Goal: Book appointment/travel/reservation

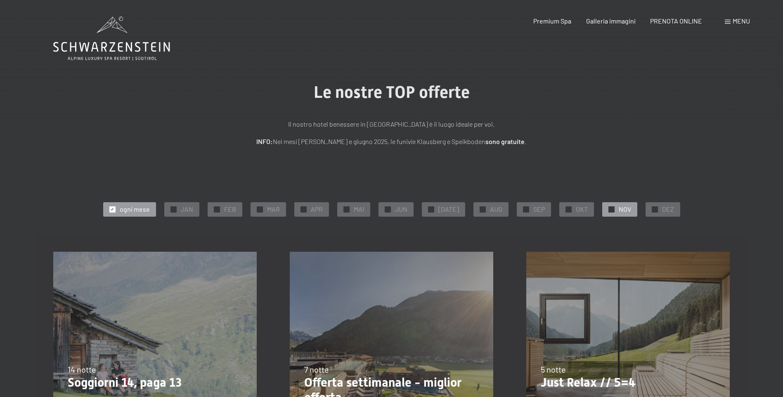
click at [244, 102] on span "NOV" at bounding box center [625, 209] width 12 height 9
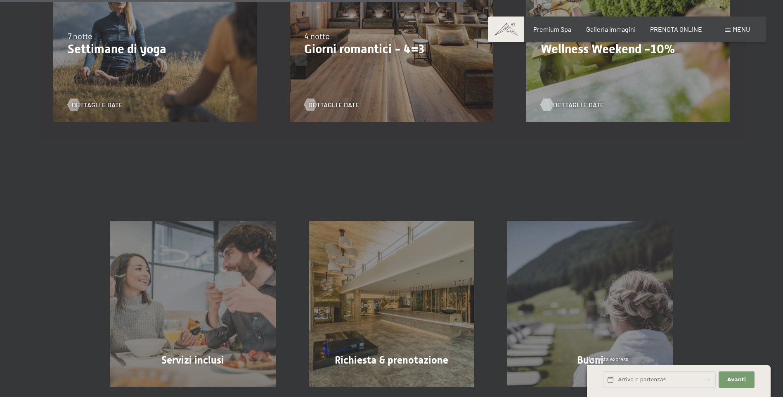
scroll to position [619, 0]
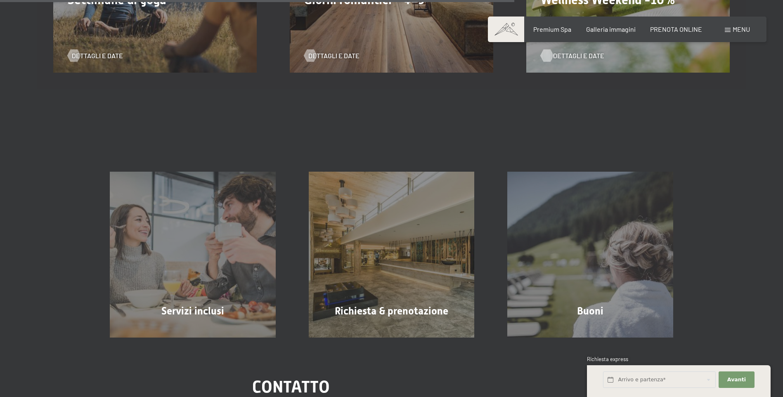
click at [244, 57] on span "Dettagli e Date" at bounding box center [578, 55] width 51 height 9
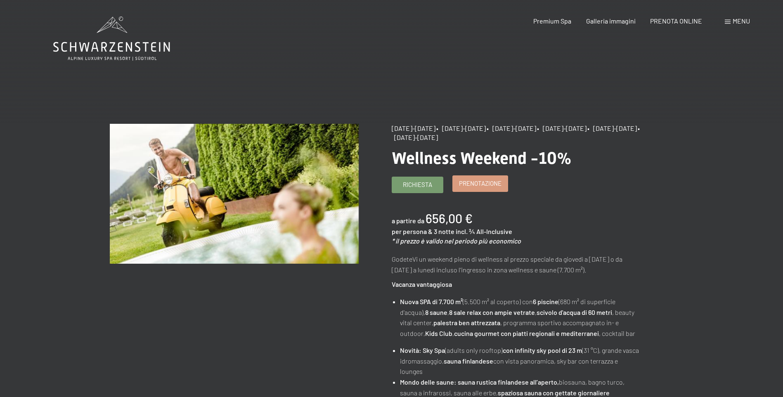
click at [473, 192] on div "Richiesta Prenotazione" at bounding box center [516, 185] width 249 height 17
click at [484, 189] on link "Prenotazione" at bounding box center [480, 184] width 55 height 16
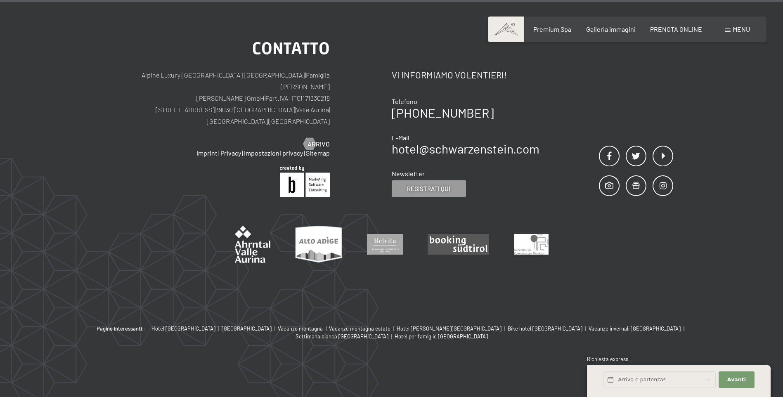
select select "[DATE]"
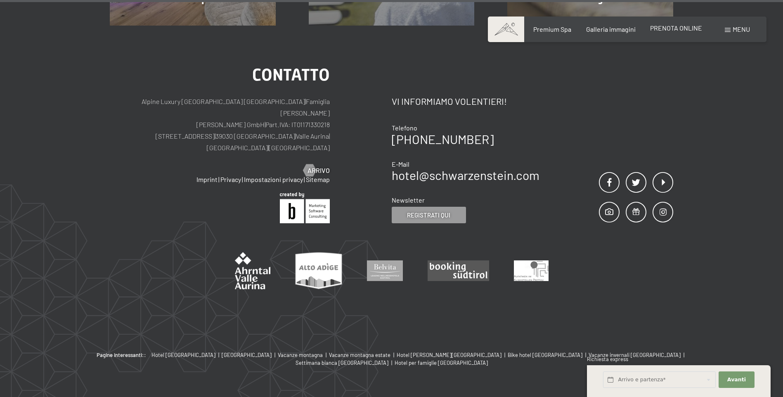
select select "[DATE]"
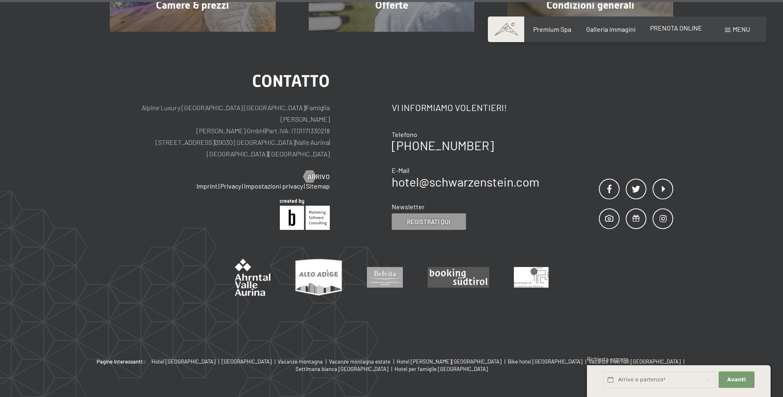
scroll to position [984, 0]
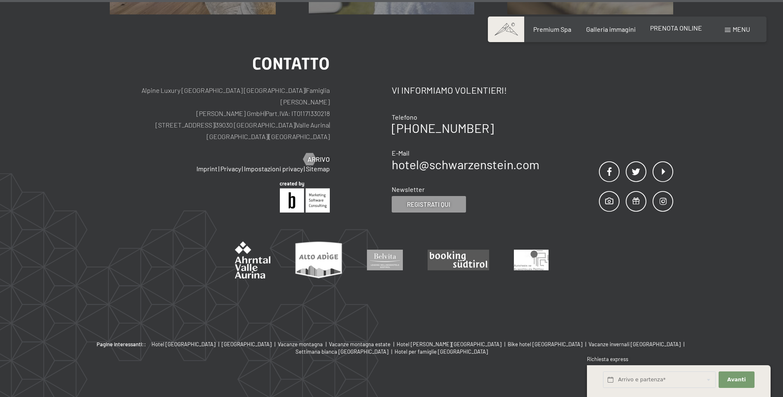
click at [680, 29] on span "PRENOTA ONLINE" at bounding box center [676, 28] width 52 height 8
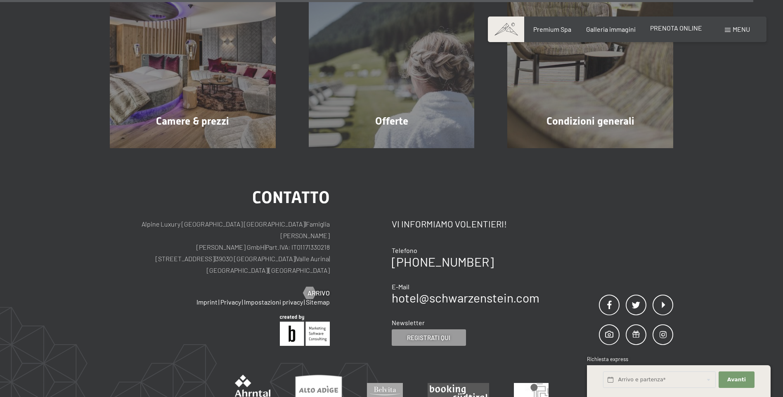
click at [671, 27] on span "PRENOTA ONLINE" at bounding box center [676, 28] width 52 height 8
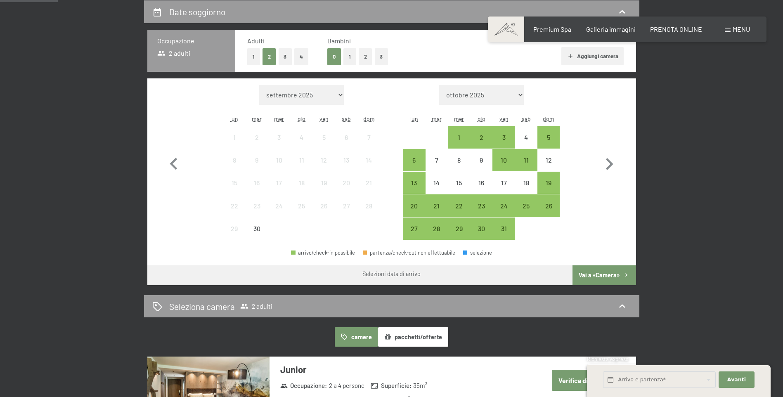
scroll to position [206, 0]
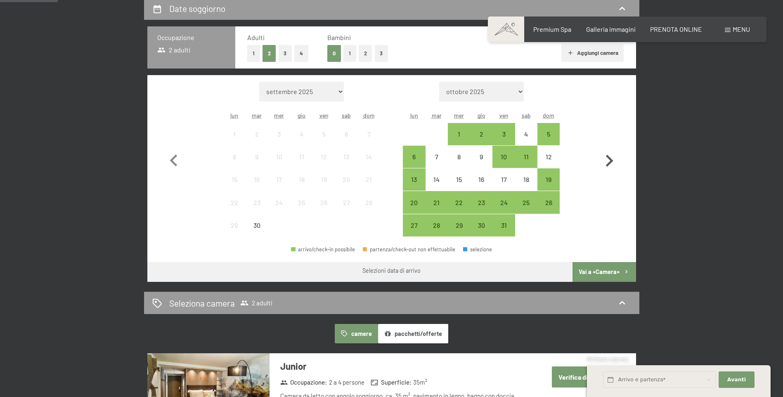
click at [602, 162] on icon "button" at bounding box center [610, 161] width 24 height 24
click at [603, 162] on icon "button" at bounding box center [610, 161] width 24 height 24
select select "[DATE]"
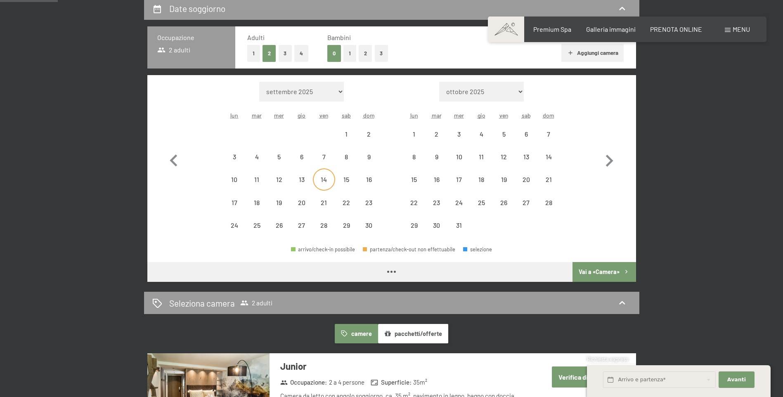
select select "[DATE]"
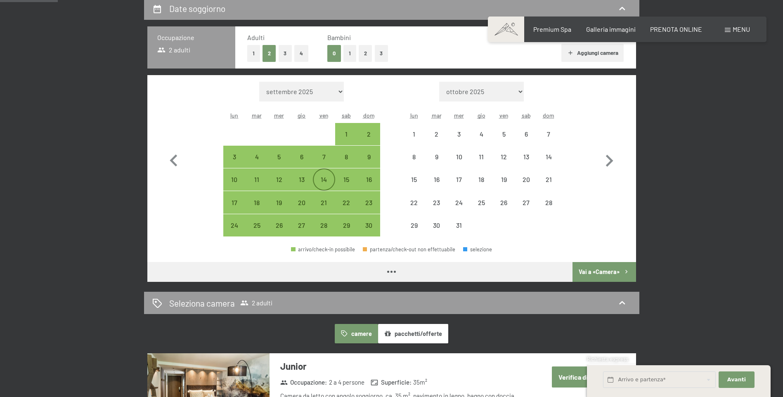
select select "[DATE]"
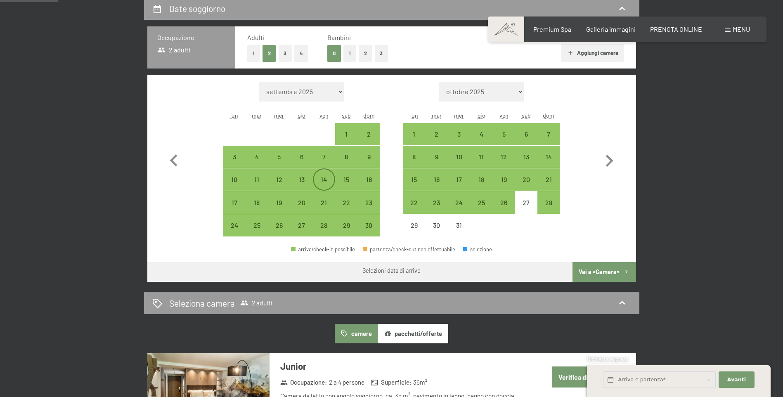
click at [323, 185] on div "14" at bounding box center [324, 186] width 21 height 21
select select "[DATE]"
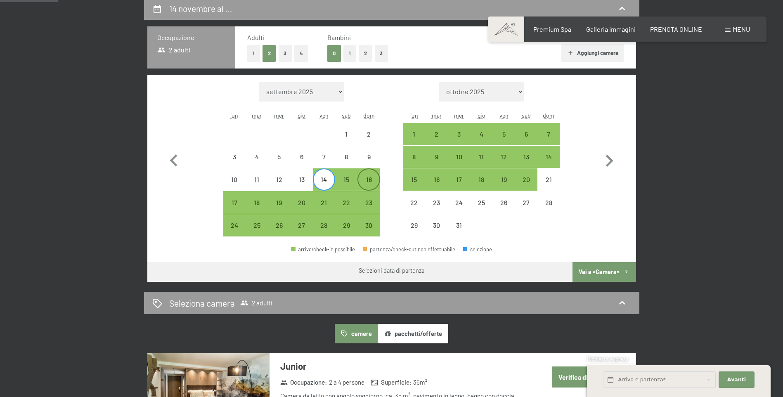
click at [376, 183] on div "16" at bounding box center [368, 186] width 21 height 21
select select "[DATE]"
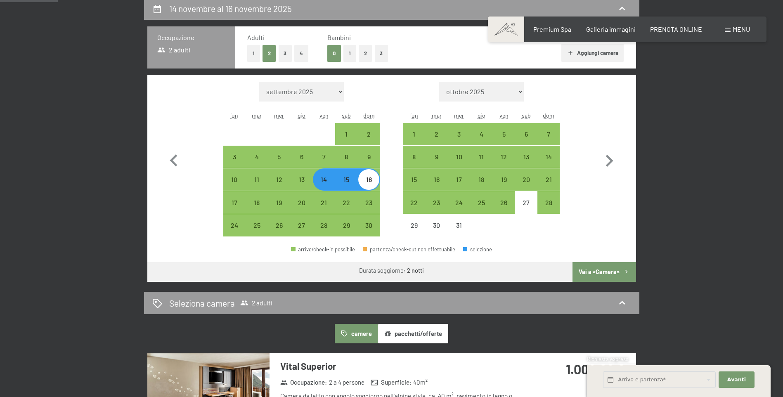
click at [346, 55] on button "1" at bounding box center [350, 53] width 13 height 17
select select "[DATE]"
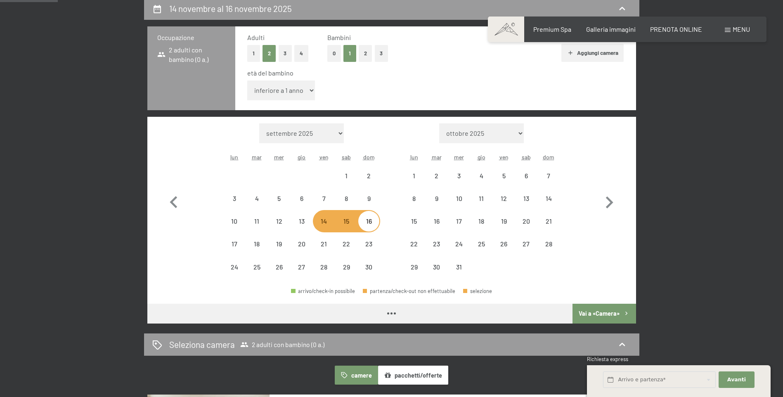
select select "[DATE]"
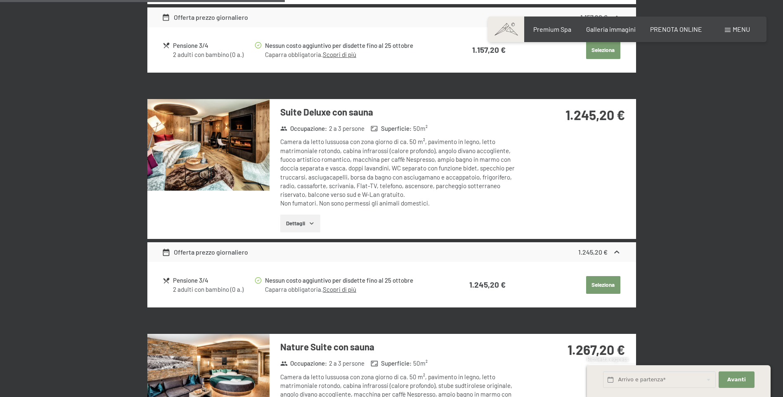
scroll to position [991, 0]
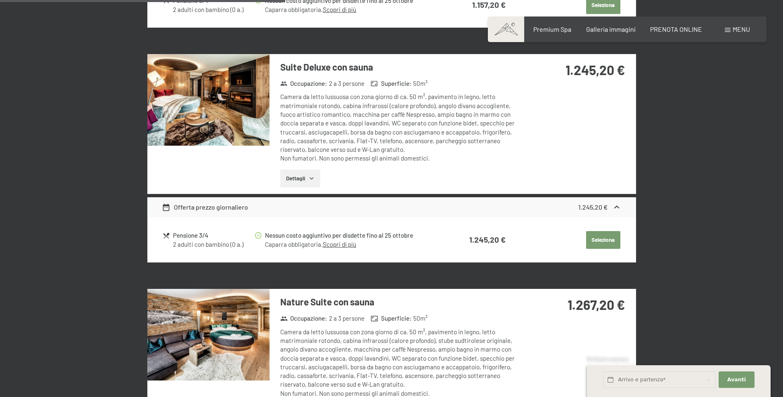
click at [300, 177] on button "Dettagli" at bounding box center [300, 179] width 40 height 18
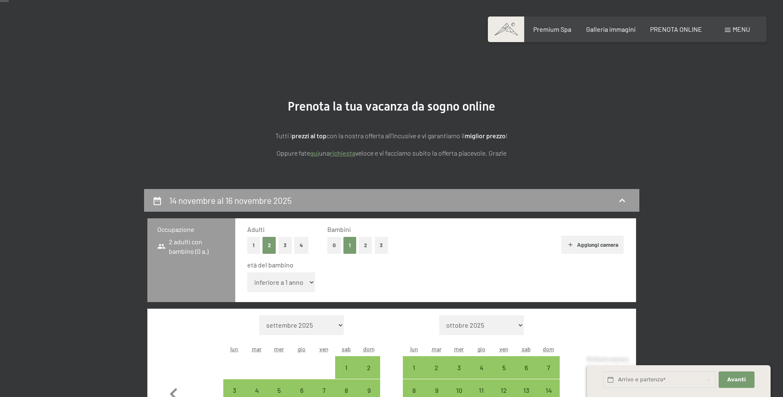
scroll to position [0, 0]
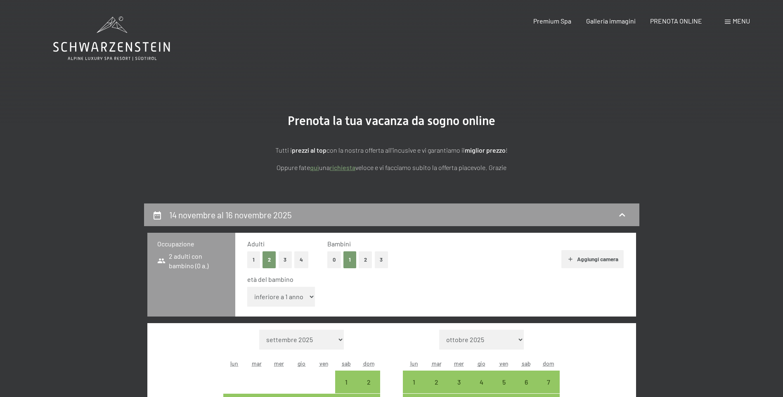
click at [351, 256] on button "1" at bounding box center [350, 259] width 13 height 17
select select "[DATE]"
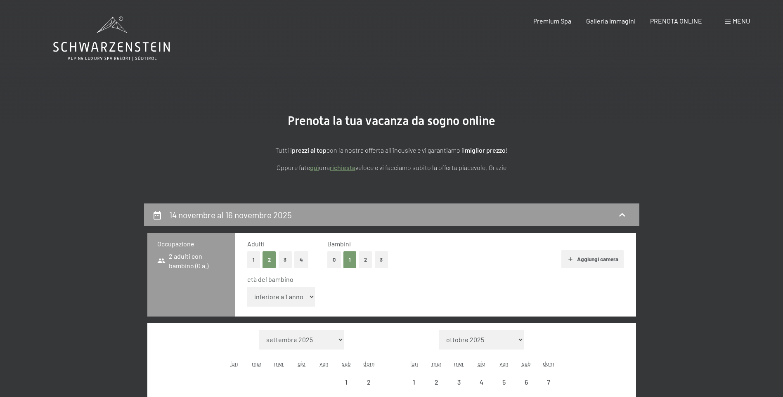
click at [314, 295] on select "inferiore a 1 anno 1 anno 2 anni 3 anni 4 anni 5 anni 6 anni 7 anni 8 anni 9 an…" at bounding box center [281, 297] width 68 height 20
select select "[DATE]"
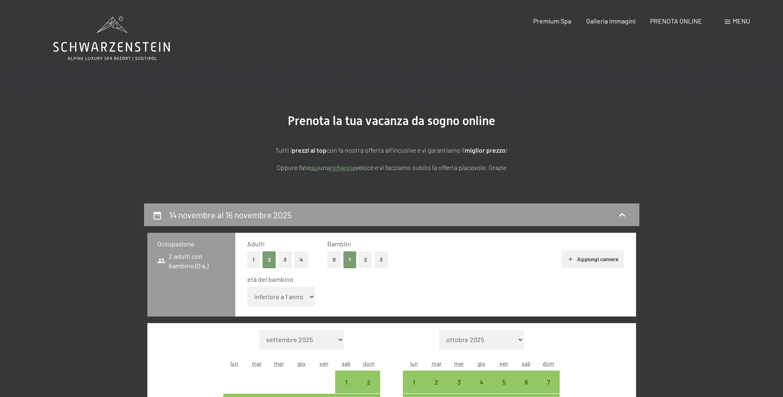
select select "9"
click at [247, 287] on select "inferiore a 1 anno 1 anno 2 anni 3 anni 4 anni 5 anni 6 anni 7 anni 8 anni 9 an…" at bounding box center [281, 297] width 68 height 20
select select "[DATE]"
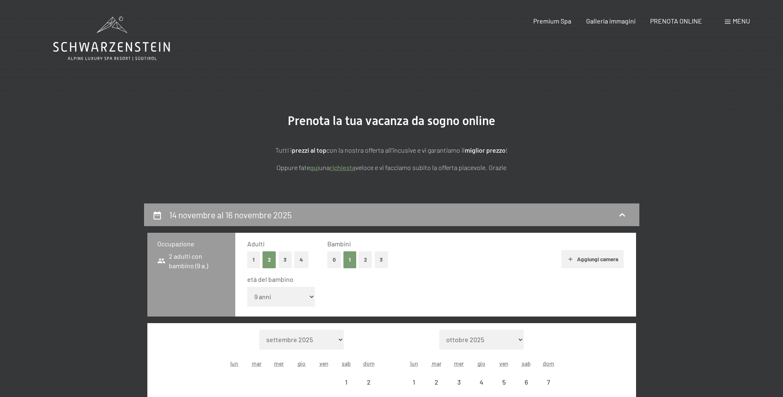
click at [597, 257] on button "Aggiungi camera" at bounding box center [593, 259] width 62 height 18
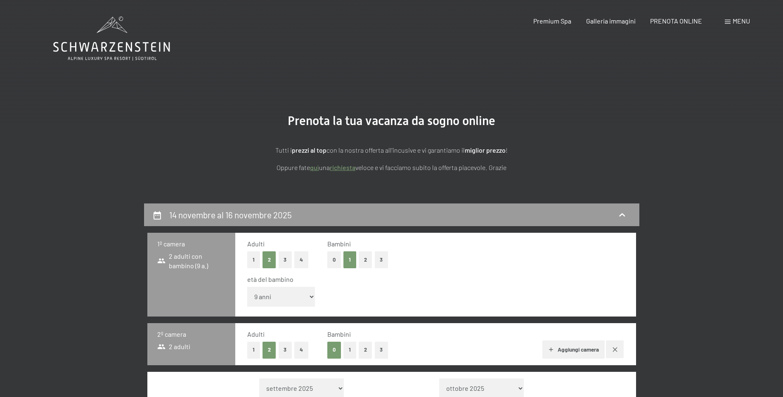
select select "[DATE]"
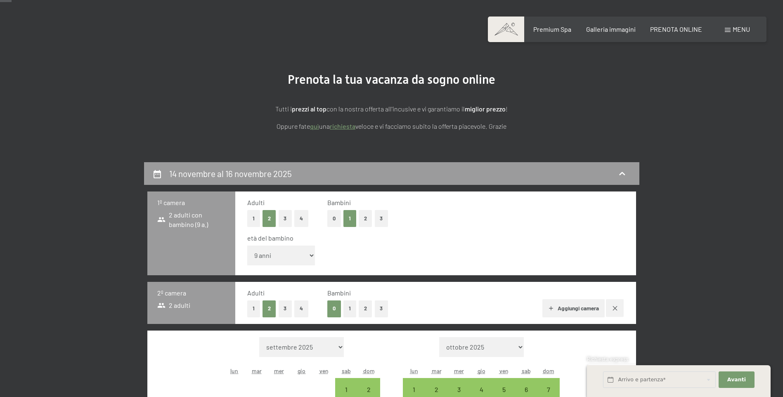
click at [429, 247] on div "età del bambino inferiore a 1 anno 1 anno 2 anni 3 anni 4 anni 5 anni 6 anni 7 …" at bounding box center [435, 251] width 377 height 35
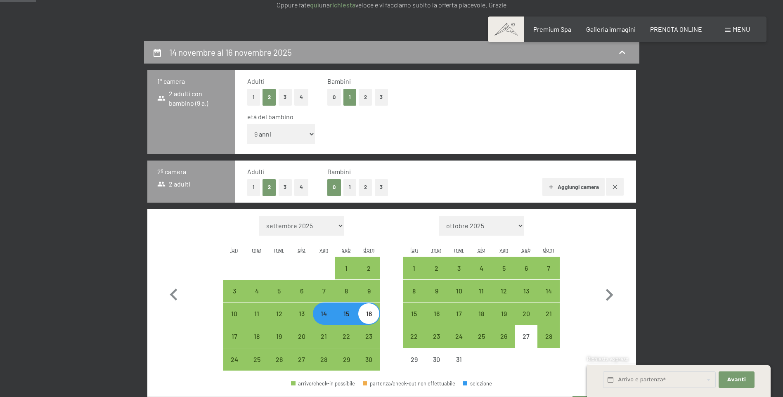
scroll to position [165, 0]
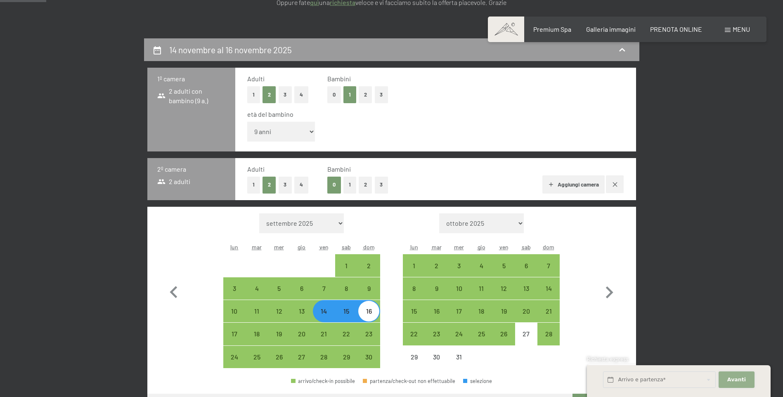
click at [739, 377] on span "Avanti" at bounding box center [737, 379] width 19 height 7
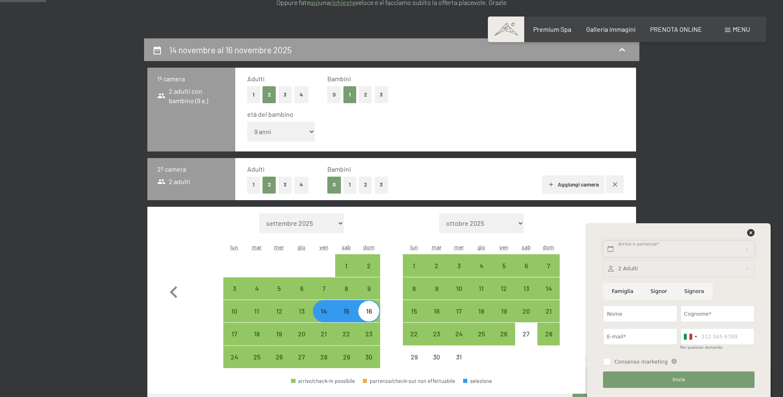
click at [630, 244] on input "text" at bounding box center [678, 249] width 151 height 17
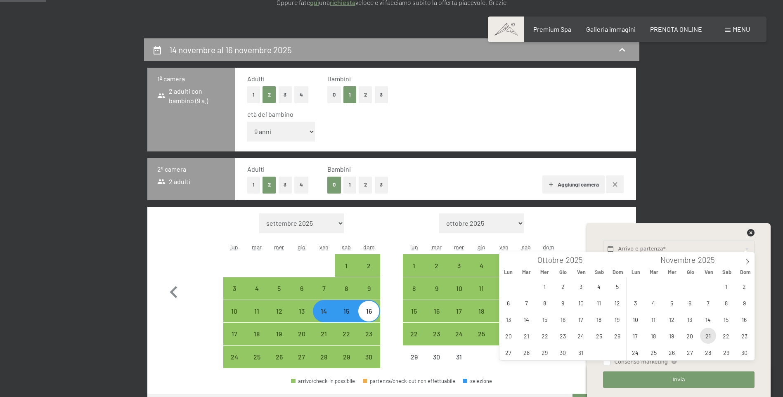
click at [705, 334] on span "21" at bounding box center [708, 336] width 16 height 16
click at [740, 333] on span "23" at bounding box center [745, 336] width 16 height 16
type input "Ven. 21/11/2025 - Dom. 23/11/2025"
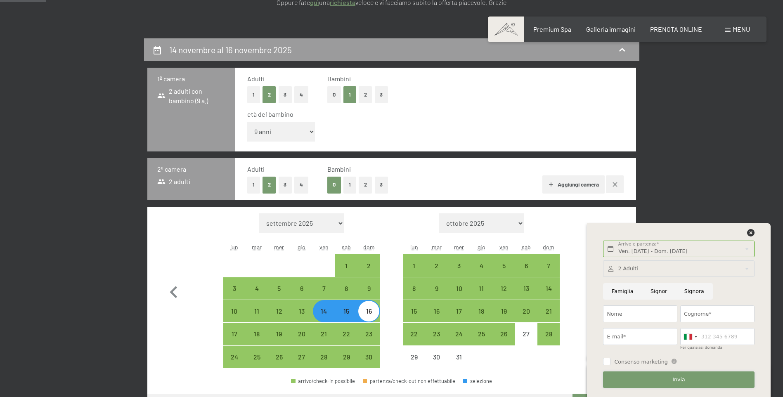
click at [700, 381] on button "Invia" at bounding box center [678, 380] width 151 height 17
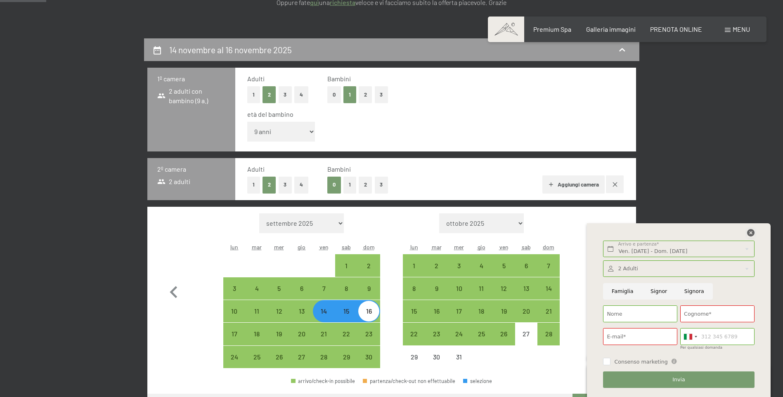
click at [749, 232] on icon at bounding box center [750, 232] width 7 height 7
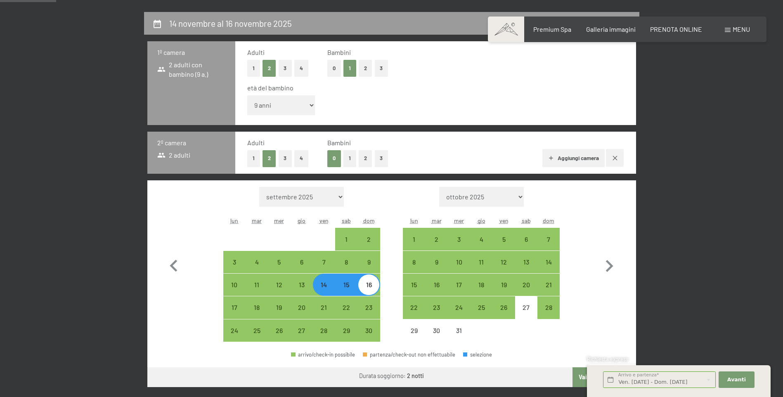
scroll to position [206, 0]
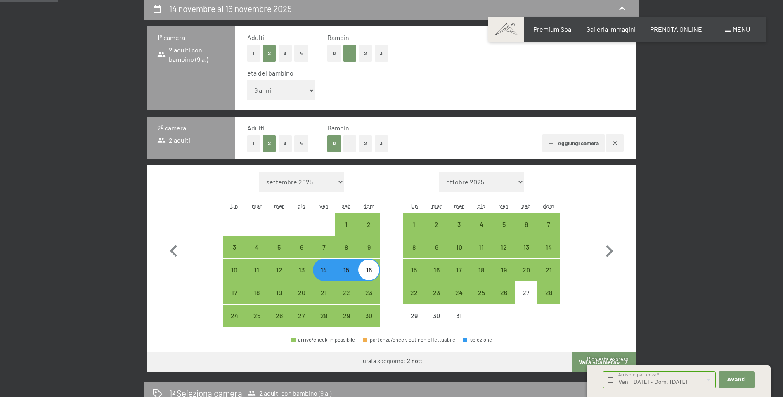
click at [616, 145] on icon "button" at bounding box center [615, 143] width 7 height 7
select select "[DATE]"
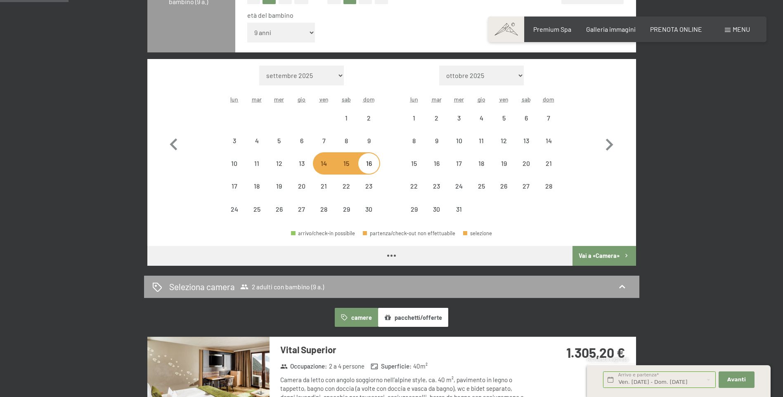
scroll to position [330, 0]
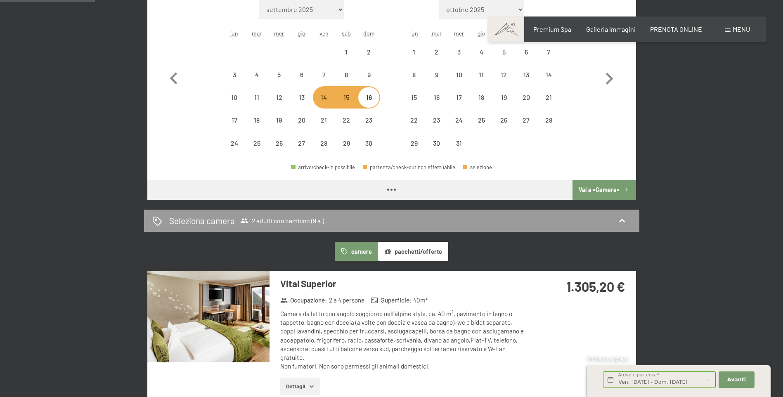
select select "[DATE]"
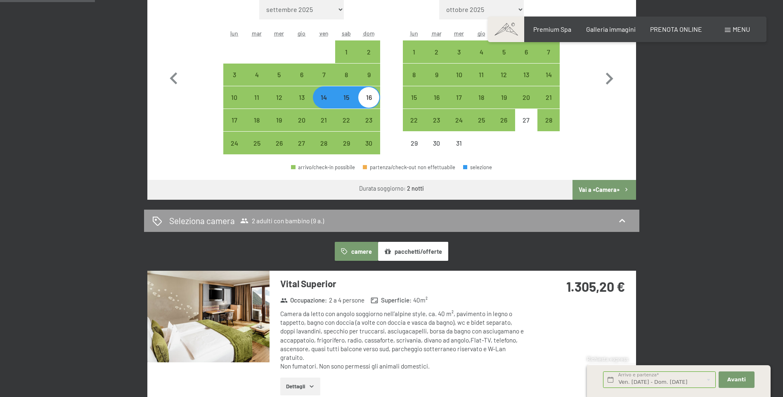
click at [605, 190] on button "Vai a «Camera»" at bounding box center [604, 190] width 63 height 20
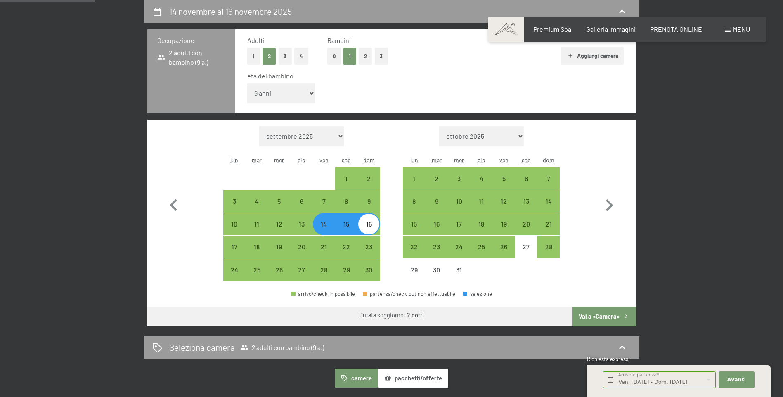
select select "[DATE]"
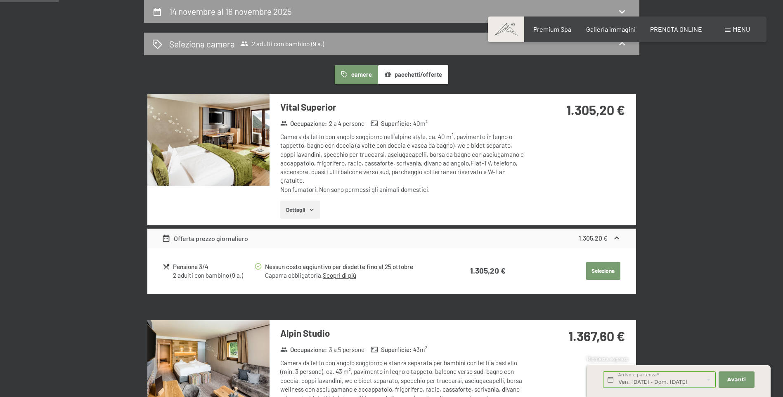
click at [353, 74] on button "camere" at bounding box center [356, 74] width 43 height 19
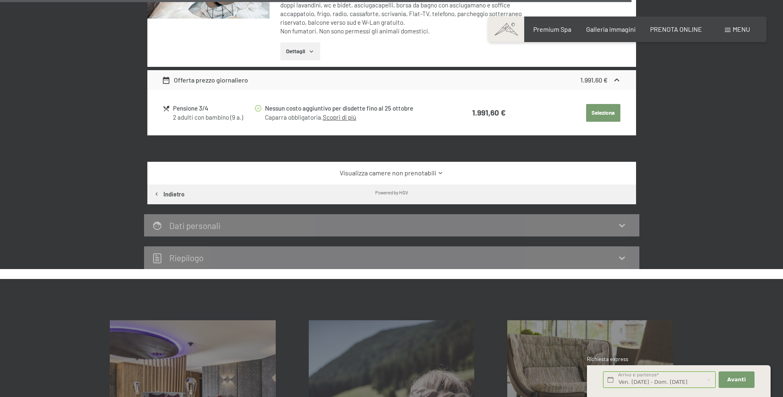
scroll to position [1938, 0]
